Goal: Check status: Check status

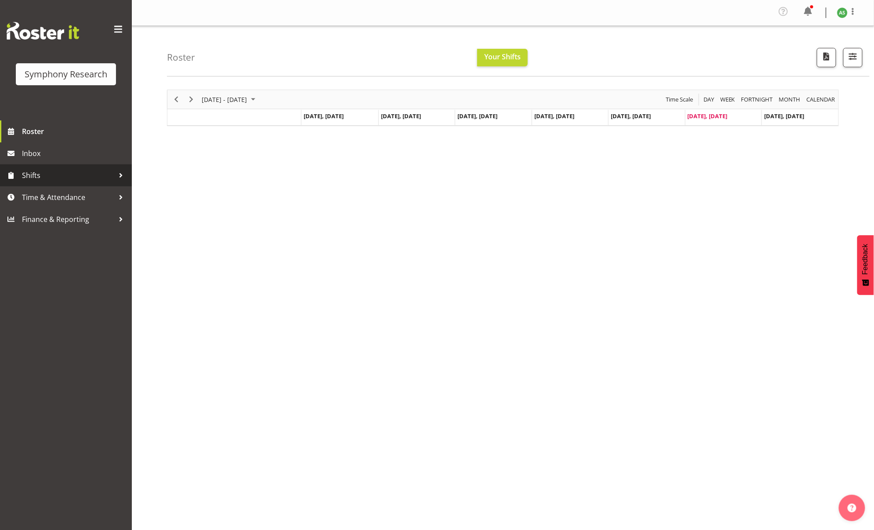
click at [62, 175] on span "Shifts" at bounding box center [68, 175] width 92 height 13
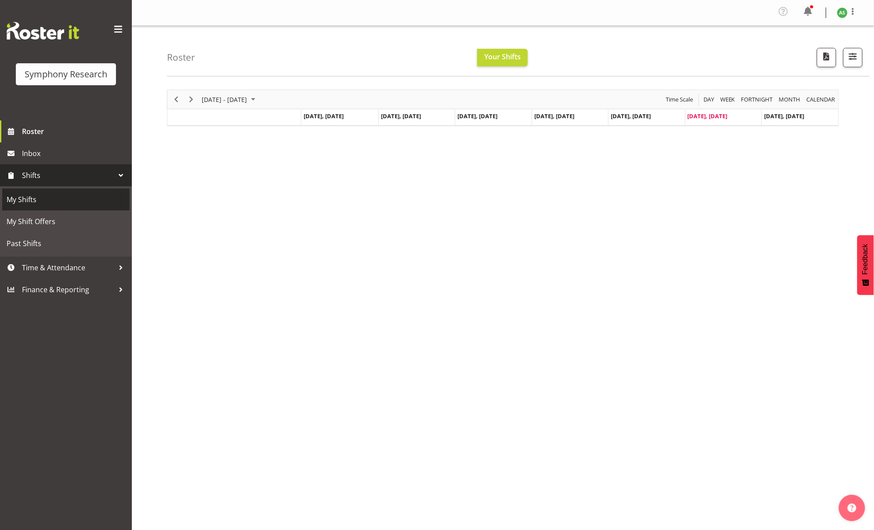
click at [52, 200] on span "My Shifts" at bounding box center [66, 199] width 119 height 13
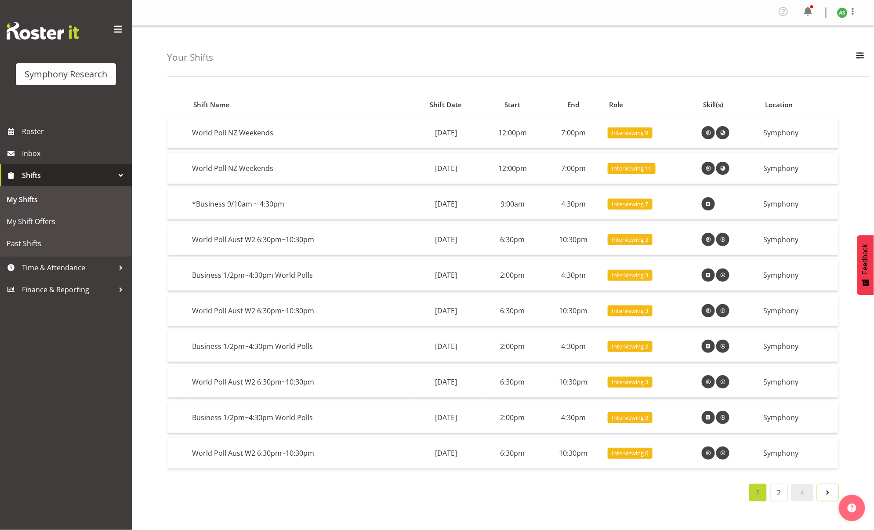
click at [828, 490] on span at bounding box center [828, 493] width 11 height 11
